Goal: Information Seeking & Learning: Learn about a topic

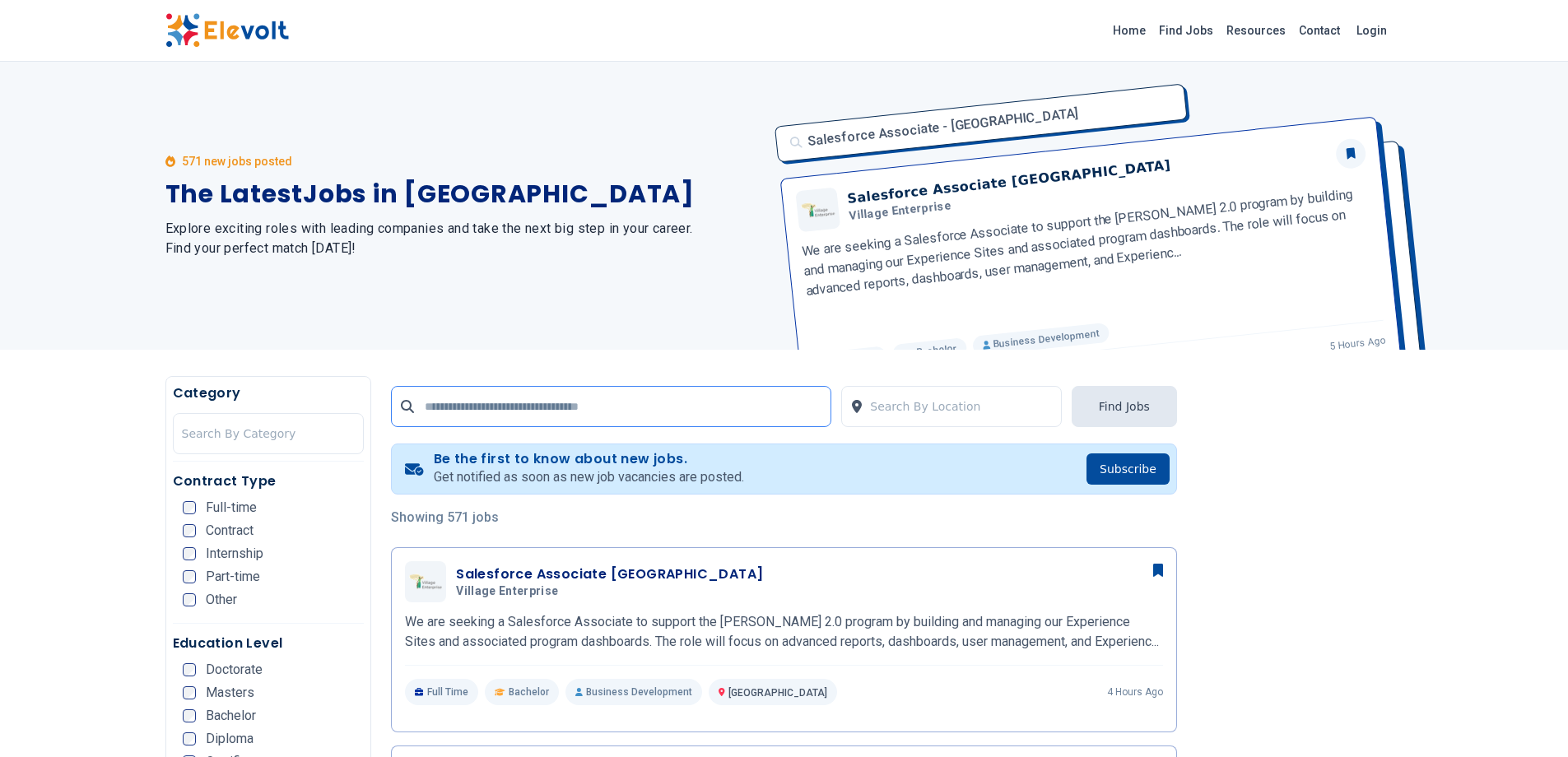
click at [606, 397] on input "text" at bounding box center [611, 406] width 440 height 41
type input "*"
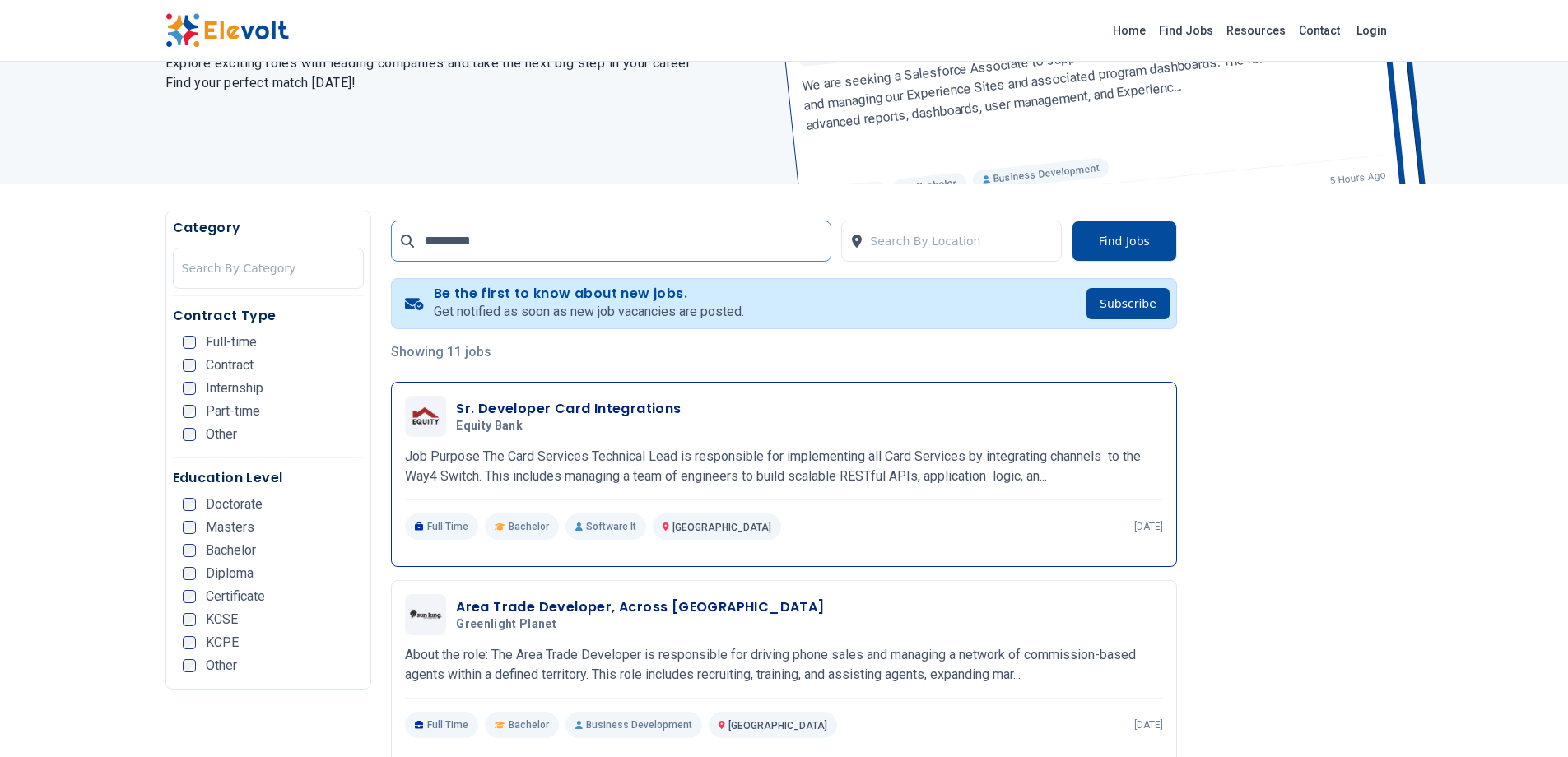
scroll to position [296, 0]
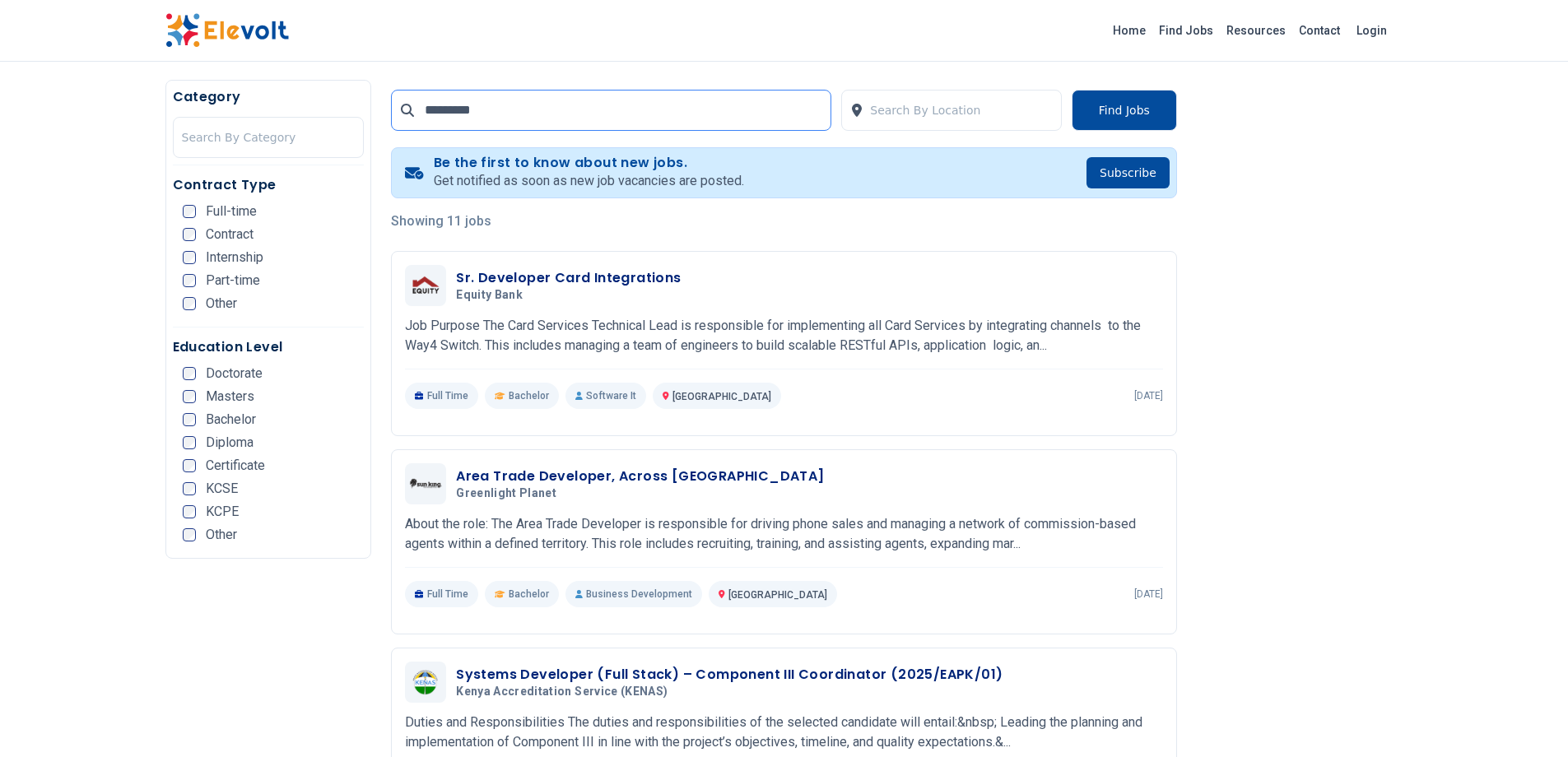
drag, startPoint x: 535, startPoint y: 118, endPoint x: 379, endPoint y: 106, distance: 156.8
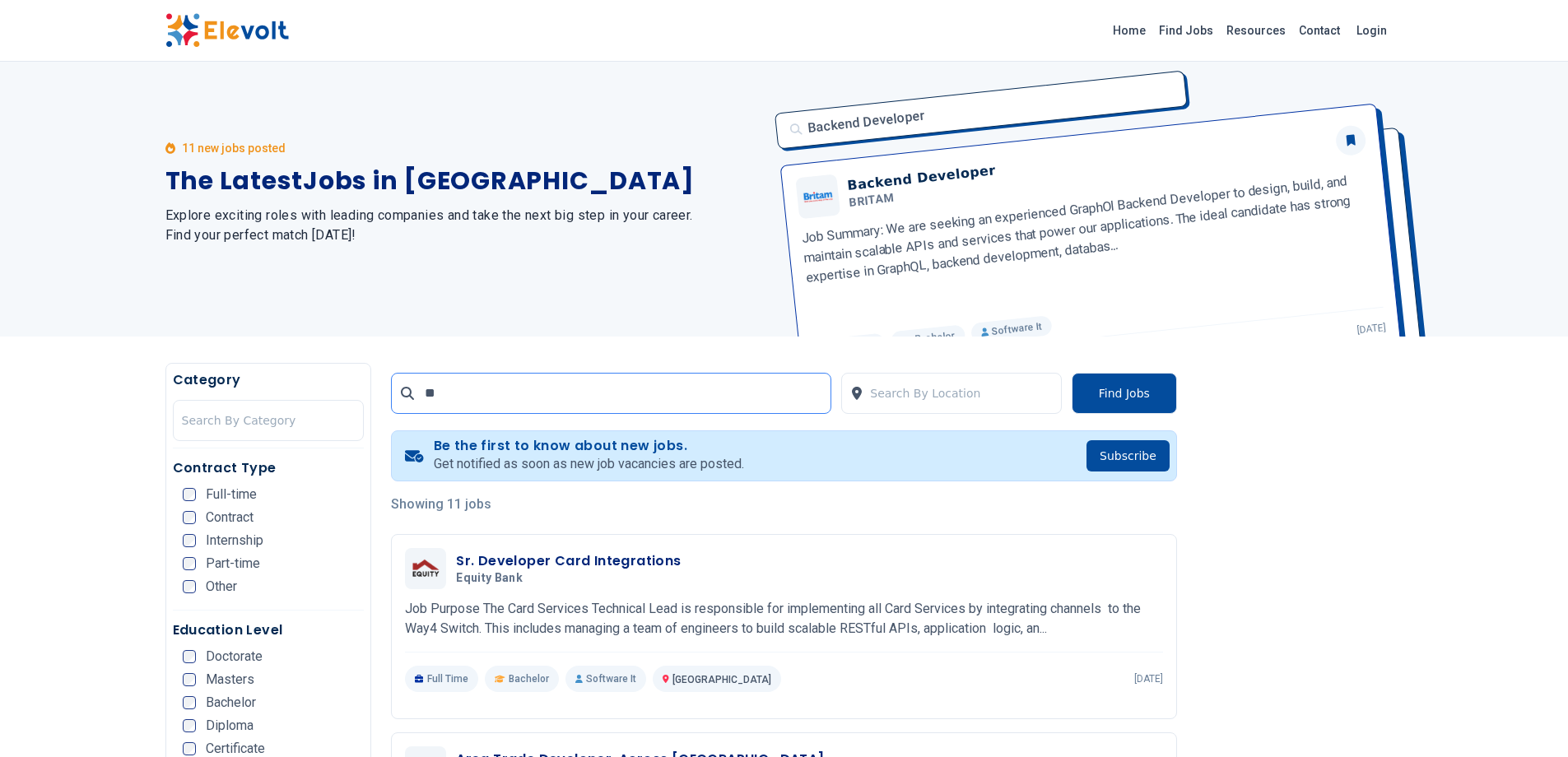
scroll to position [0, 0]
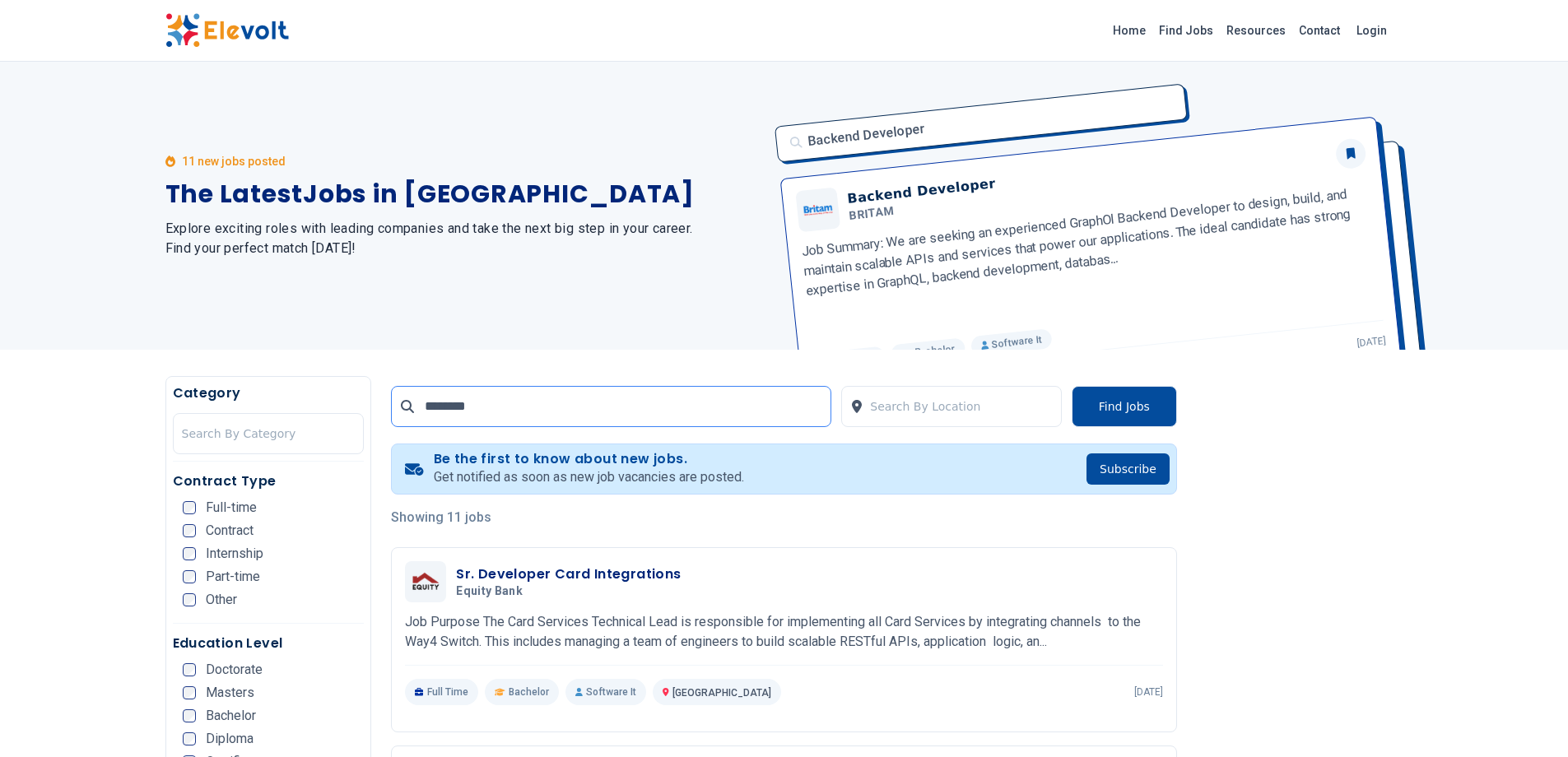
type input "********"
click button "submit" at bounding box center [0, 0] width 0 height 0
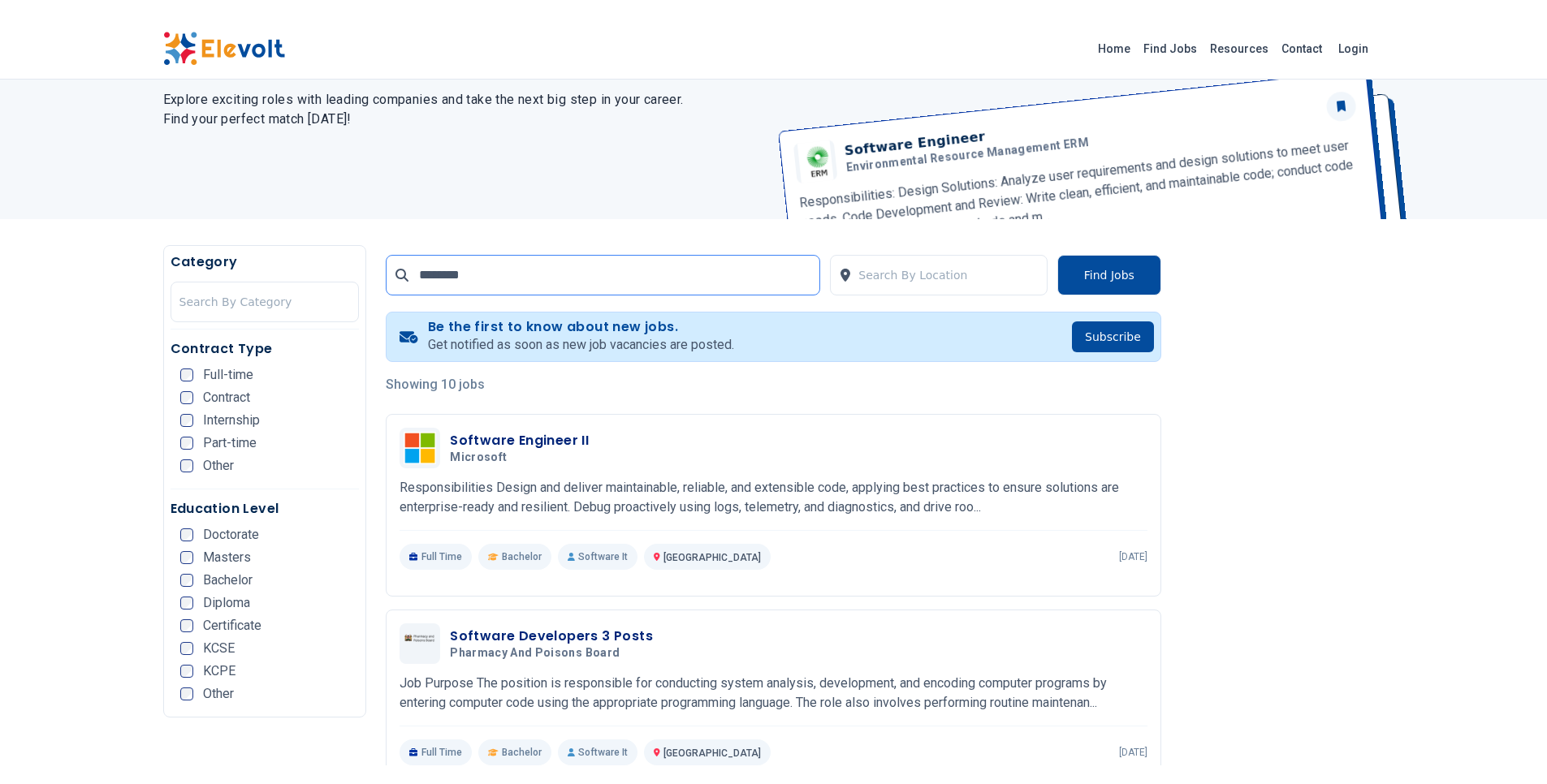
scroll to position [292, 0]
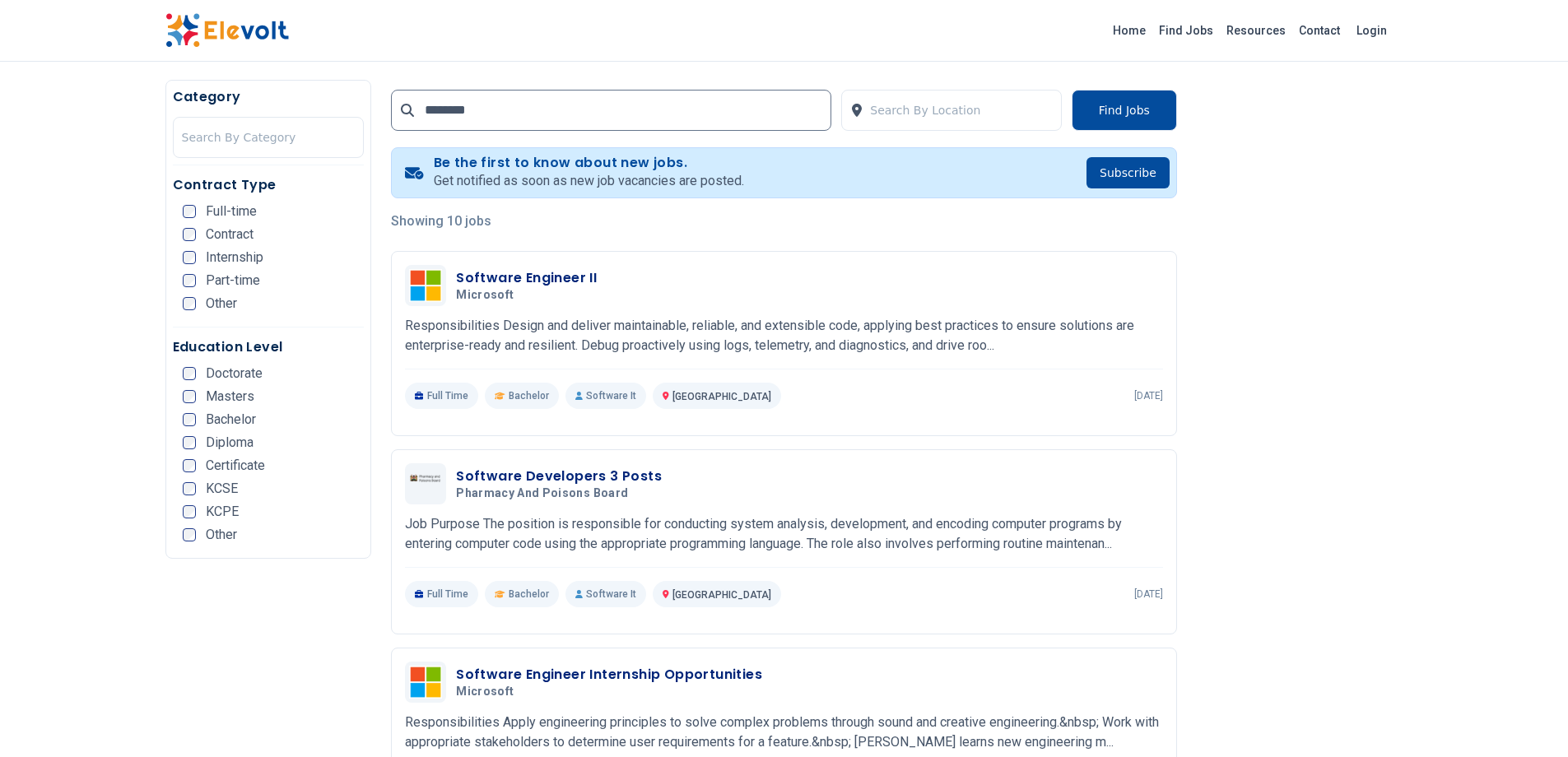
click at [54, 42] on div "Home Find Jobs Resources Contact Login" at bounding box center [784, 31] width 1568 height 62
